Goal: Information Seeking & Learning: Learn about a topic

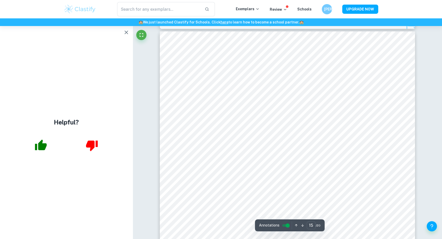
scroll to position [4821, 0]
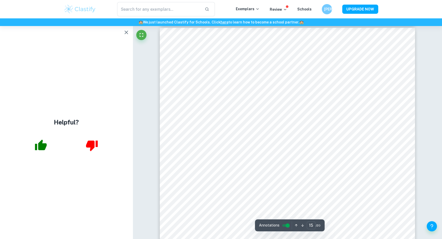
click at [129, 38] on div "Helpful?" at bounding box center [66, 132] width 133 height 213
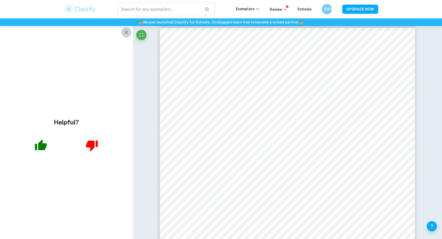
click at [126, 34] on icon "button" at bounding box center [126, 32] width 6 height 6
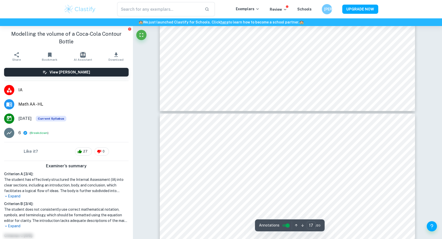
scroll to position [95, 0]
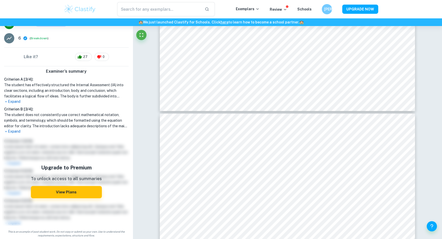
click at [13, 131] on p "Expand" at bounding box center [66, 131] width 124 height 5
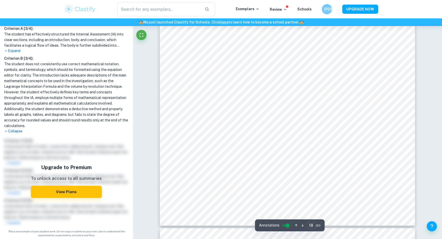
scroll to position [5956, 0]
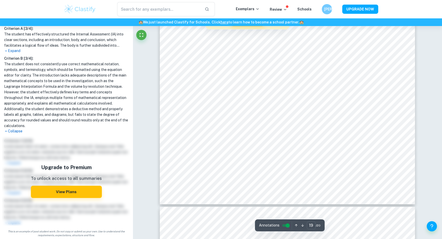
type input "20"
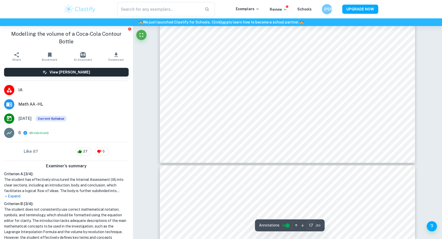
scroll to position [5540, 0]
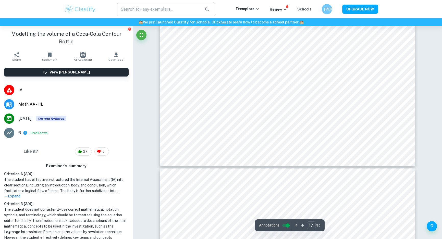
type input "18"
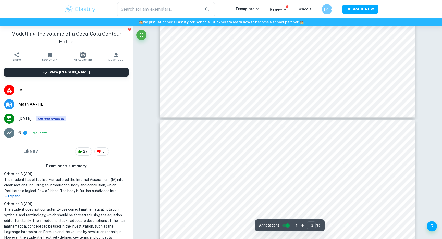
scroll to position [5842, 0]
